Goal: Task Accomplishment & Management: Use online tool/utility

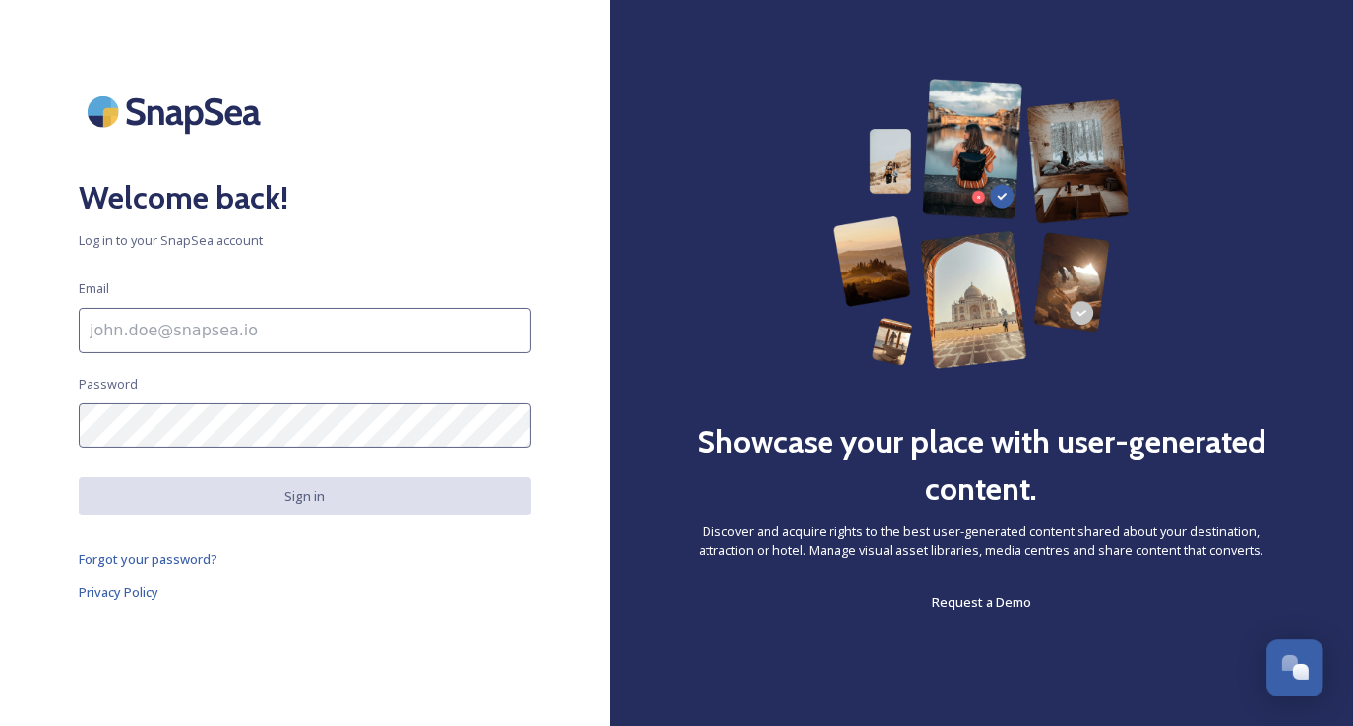
click at [366, 338] on input at bounding box center [305, 330] width 453 height 45
type input "[EMAIL_ADDRESS][DOMAIN_NAME]"
